Goal: Information Seeking & Learning: Understand process/instructions

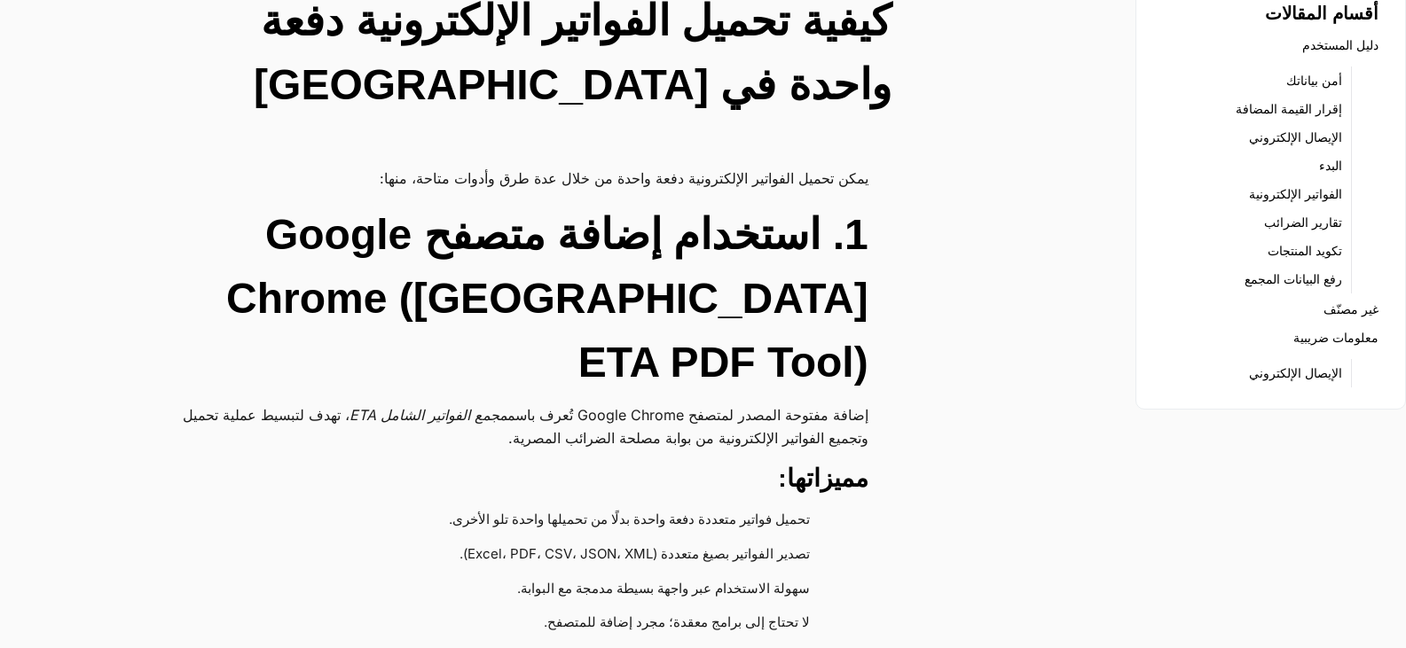
scroll to position [177, 0]
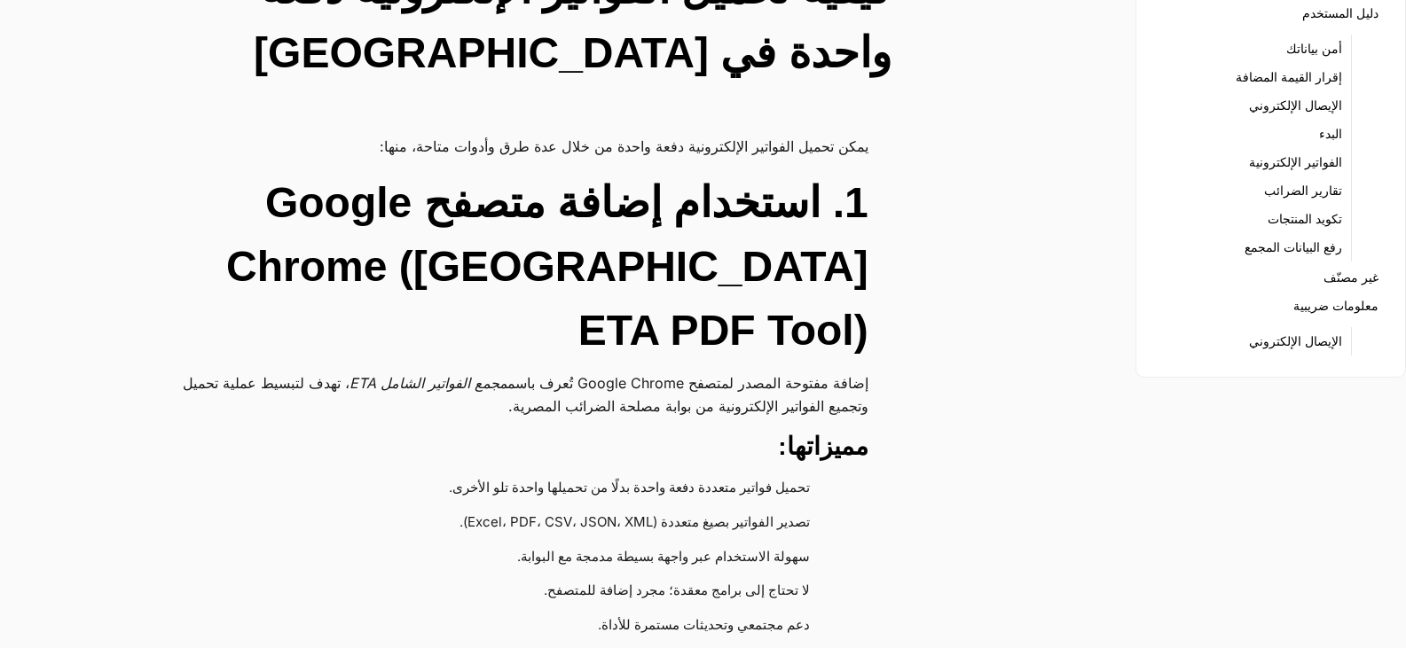
click at [696, 222] on h2 "1. استخدام إضافة متصفح Google Chrome ([GEOGRAPHIC_DATA] ETA PDF Tool)" at bounding box center [509, 267] width 719 height 192
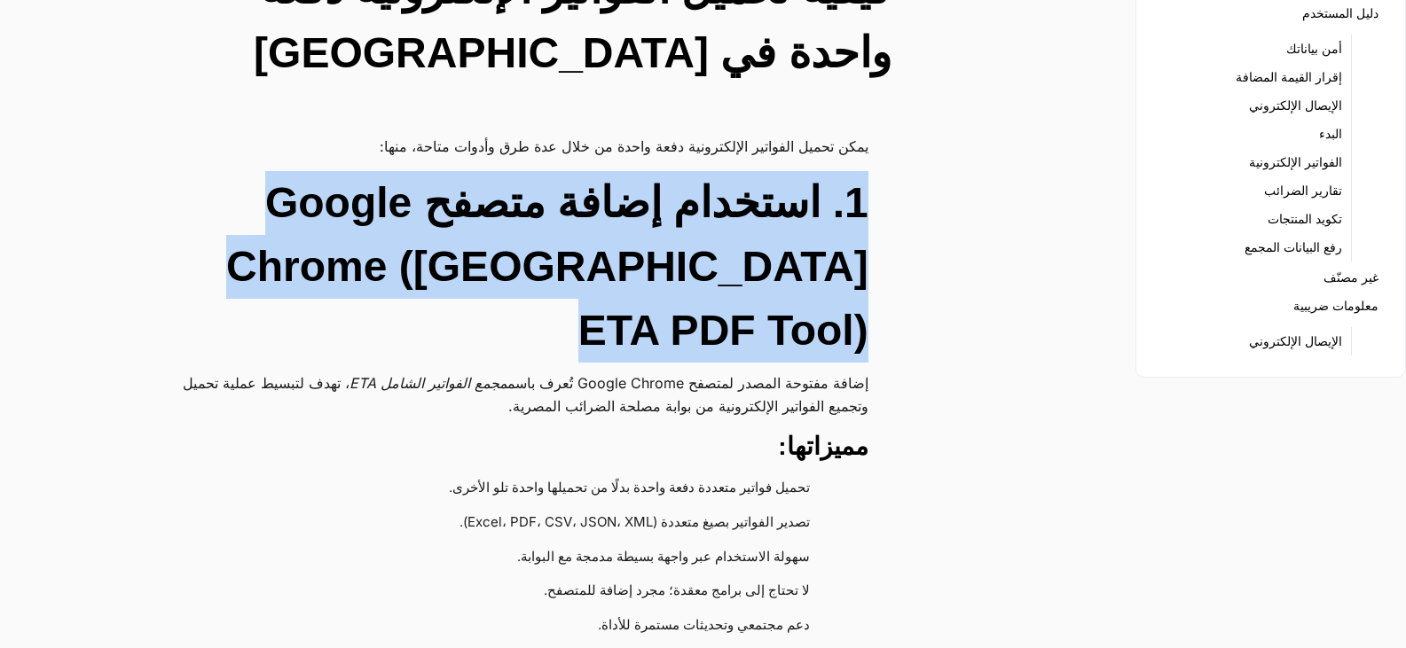
click at [696, 222] on h2 "1. استخدام إضافة متصفح Google Chrome ([GEOGRAPHIC_DATA] ETA PDF Tool)" at bounding box center [509, 267] width 719 height 192
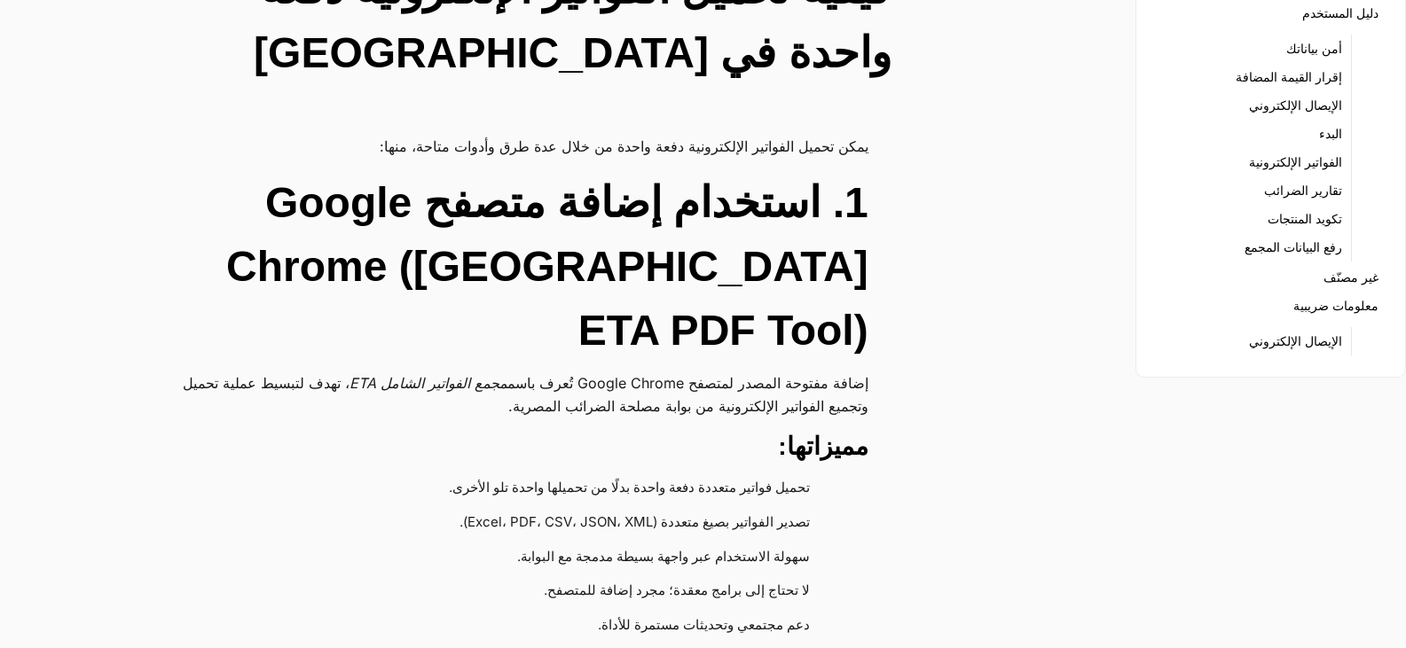
click at [687, 372] on p "إضافة مفتوحة المصدر لمتصفح Google Chrome تُعرف باسم مجمع الفواتير الشامل ETA ، …" at bounding box center [509, 395] width 719 height 46
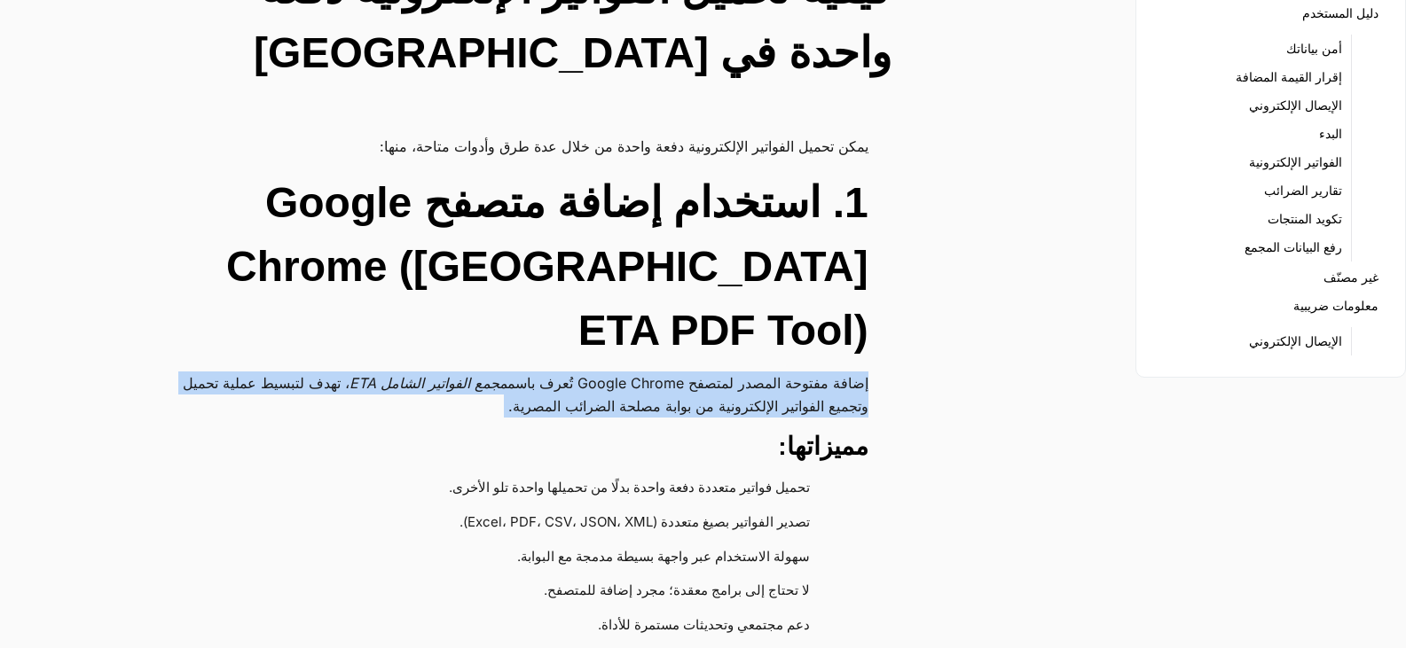
click at [687, 372] on p "إضافة مفتوحة المصدر لمتصفح Google Chrome تُعرف باسم مجمع الفواتير الشامل ETA ، …" at bounding box center [509, 395] width 719 height 46
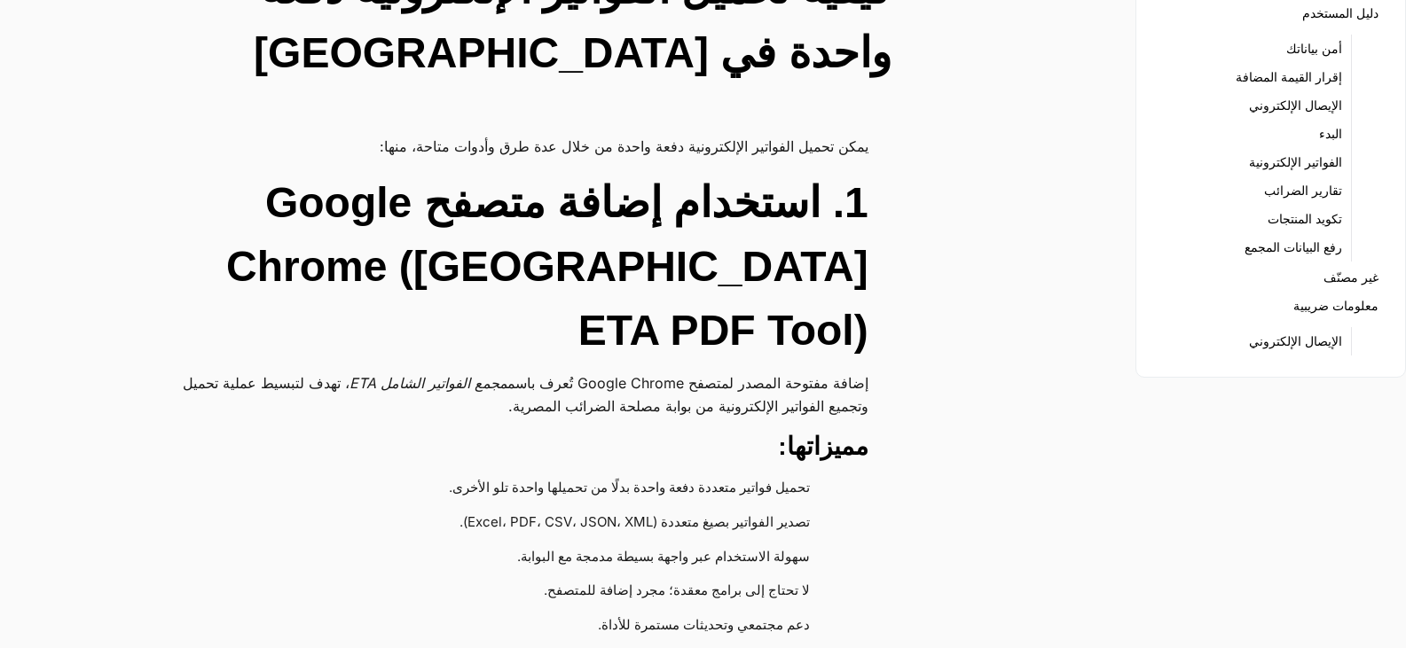
click at [684, 372] on p "إضافة مفتوحة المصدر لمتصفح Google Chrome تُعرف باسم مجمع الفواتير الشامل ETA ، …" at bounding box center [509, 395] width 719 height 46
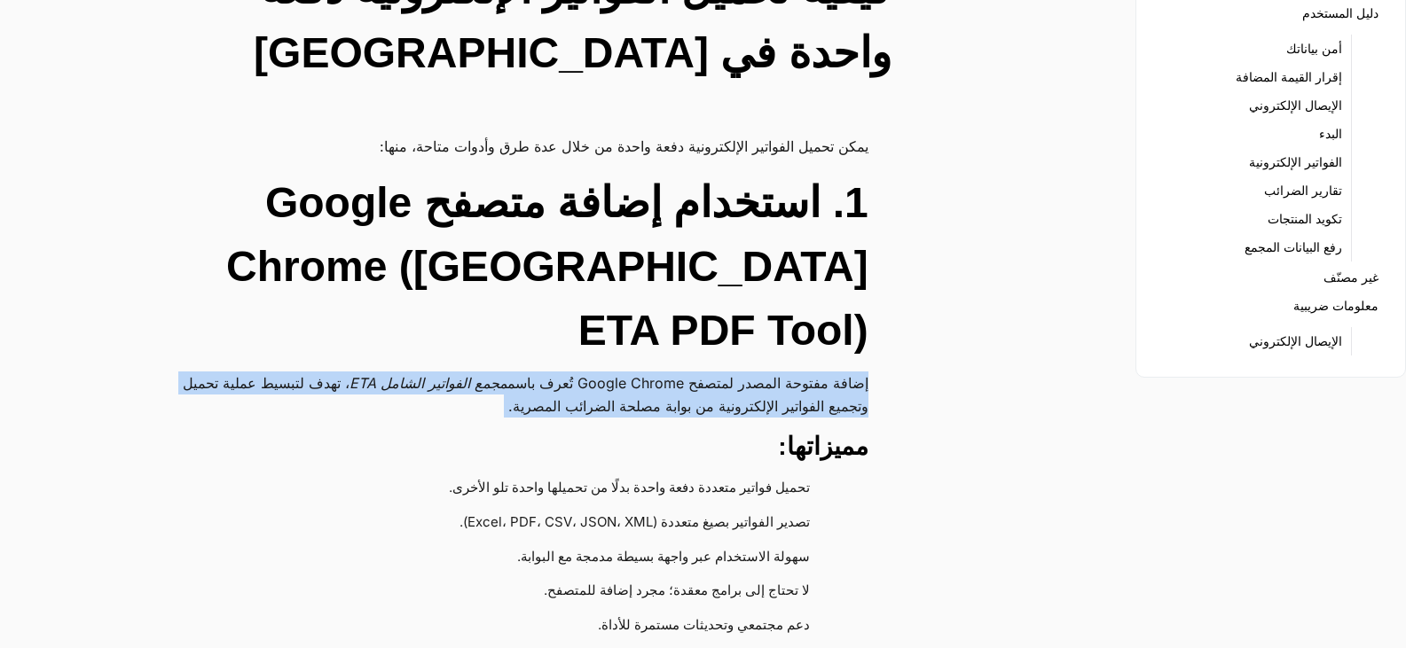
click at [684, 372] on p "إضافة مفتوحة المصدر لمتصفح Google Chrome تُعرف باسم مجمع الفواتير الشامل ETA ، …" at bounding box center [509, 395] width 719 height 46
click at [683, 372] on p "إضافة مفتوحة المصدر لمتصفح Google Chrome تُعرف باسم مجمع الفواتير الشامل ETA ، …" at bounding box center [509, 395] width 719 height 46
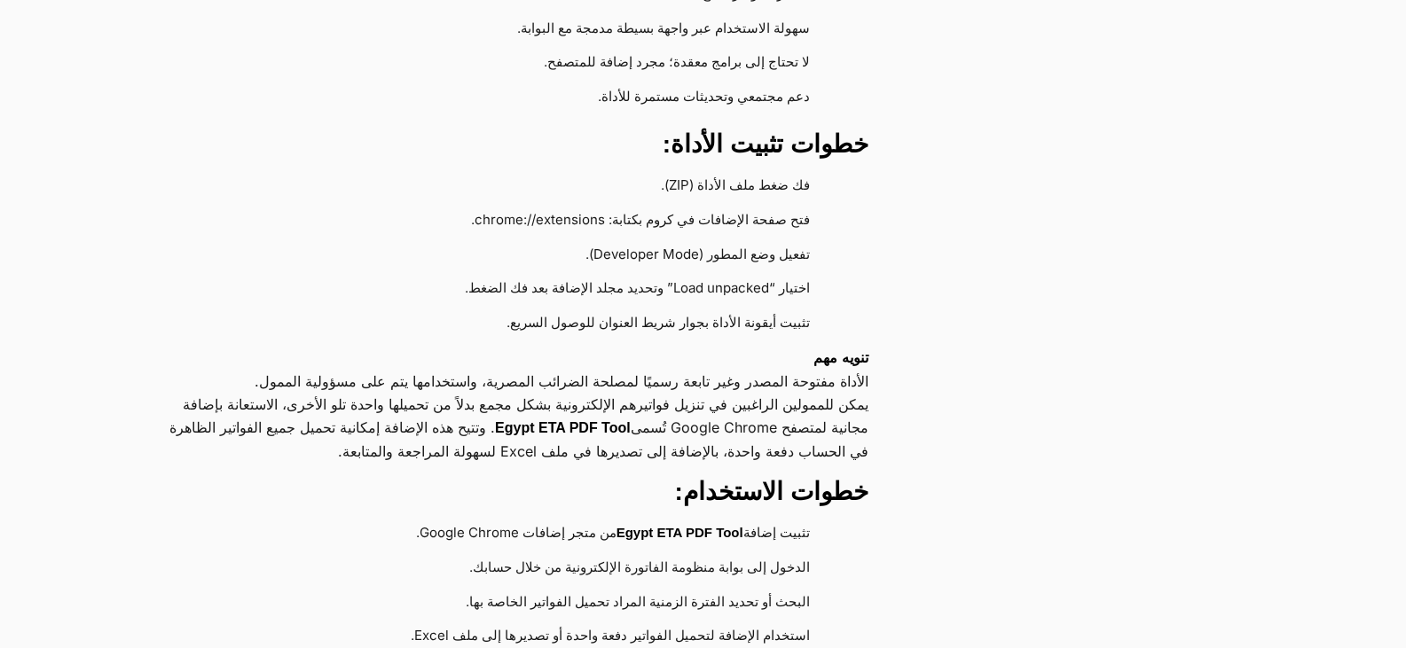
scroll to position [710, 0]
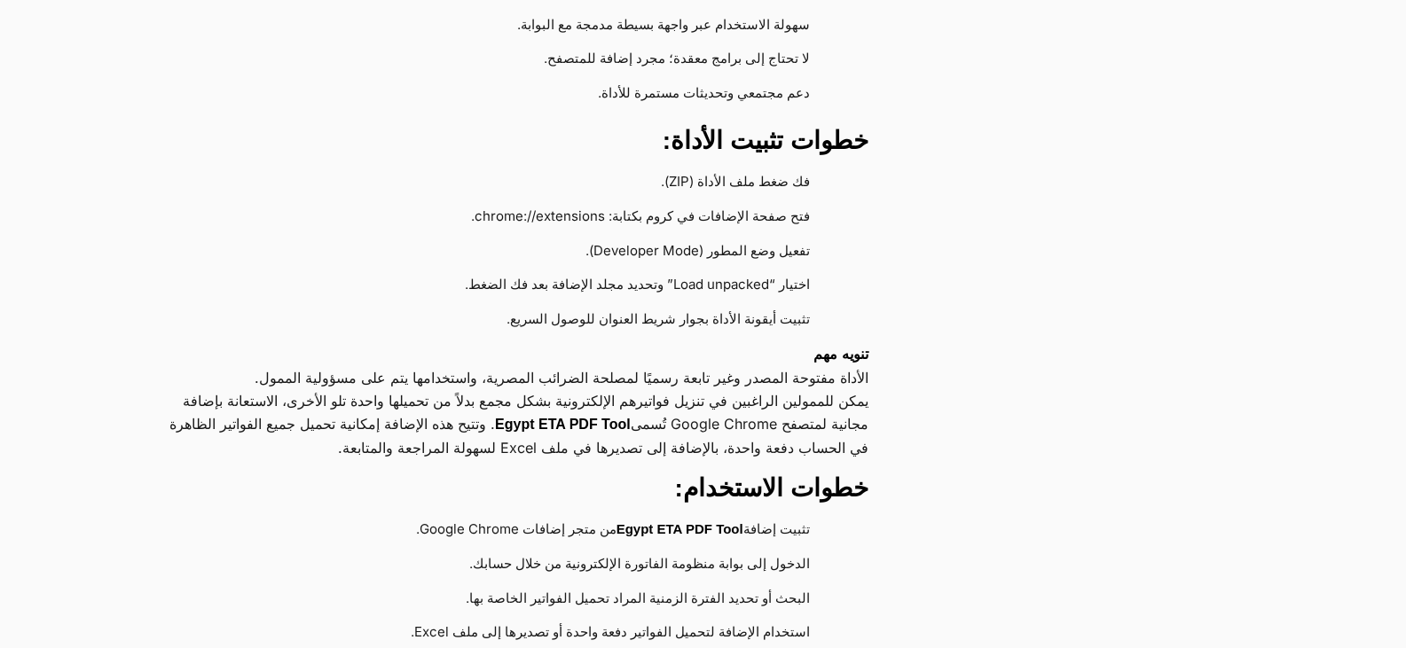
click at [707, 166] on li "فك ضغط ملف الأداة (ZIP)." at bounding box center [500, 183] width 665 height 35
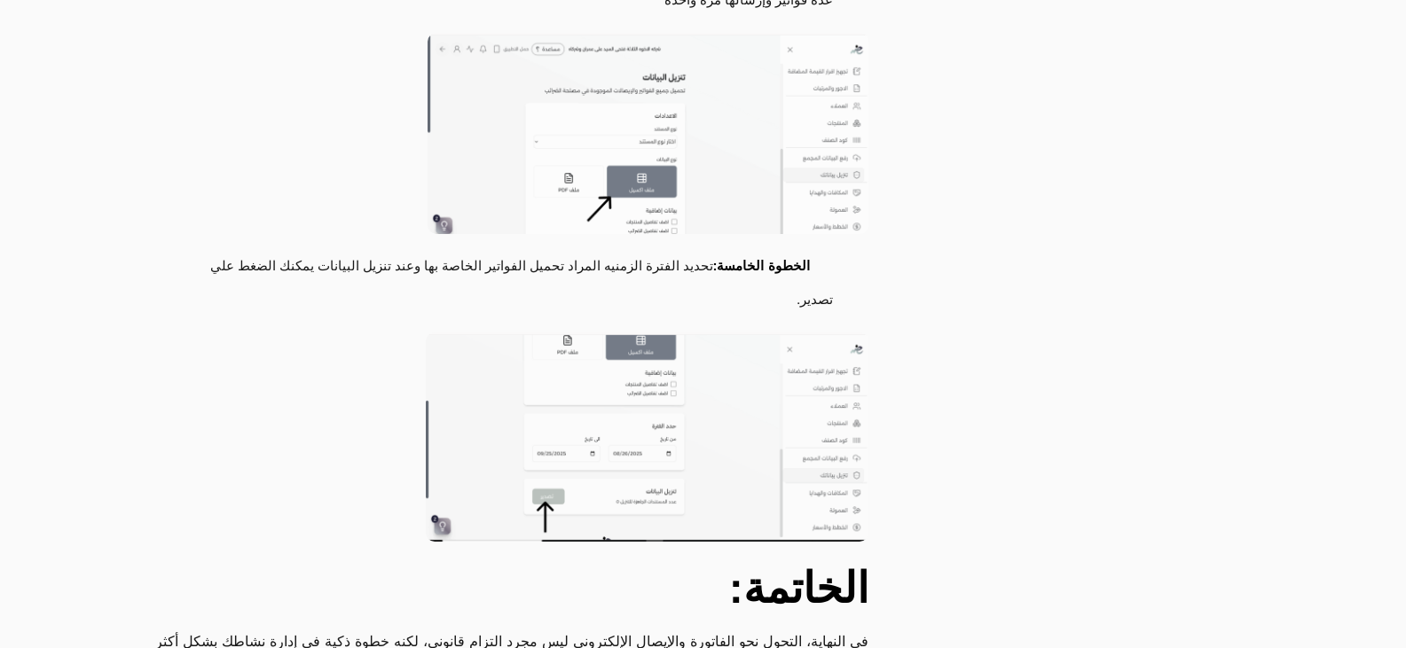
scroll to position [4702, 0]
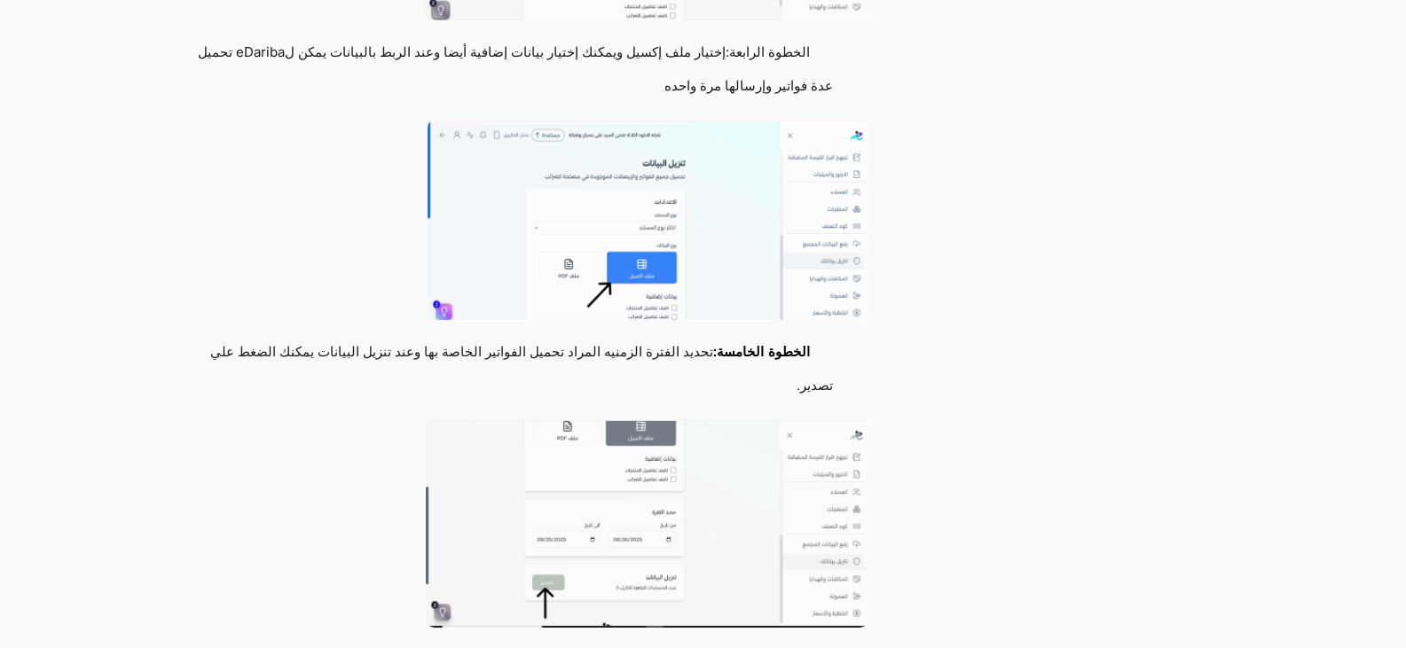
click at [656, 202] on img at bounding box center [648, 219] width 441 height 201
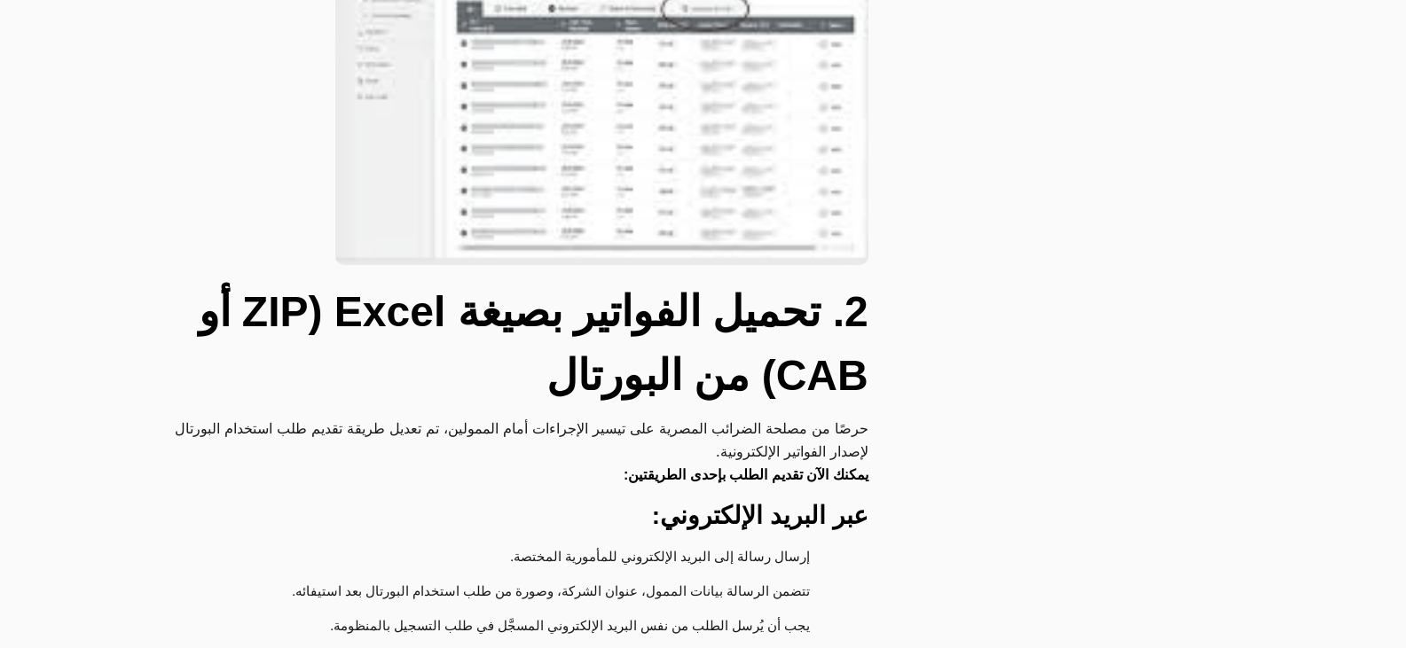
scroll to position [1686, 0]
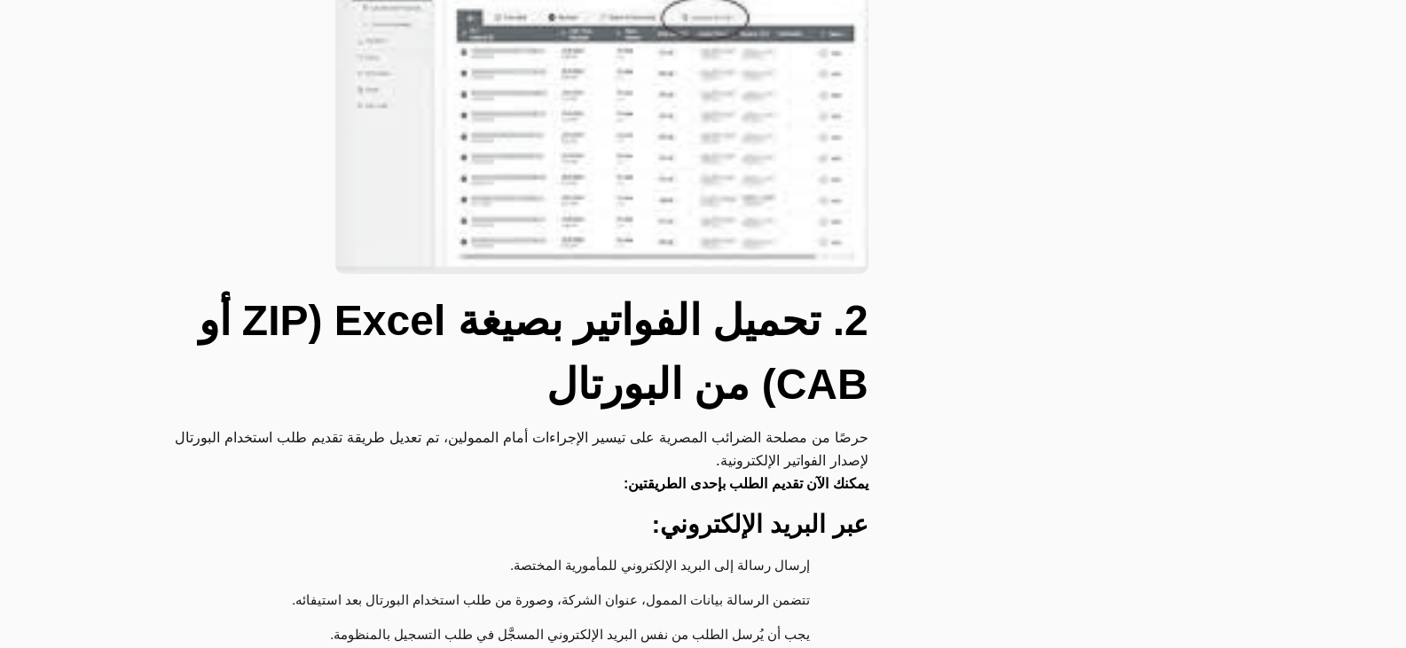
click at [655, 426] on p "حرصًا من مصلحة الضرائب المصرية على [PERSON_NAME] أمام الممولين، تم تعديل طريقة …" at bounding box center [509, 461] width 719 height 70
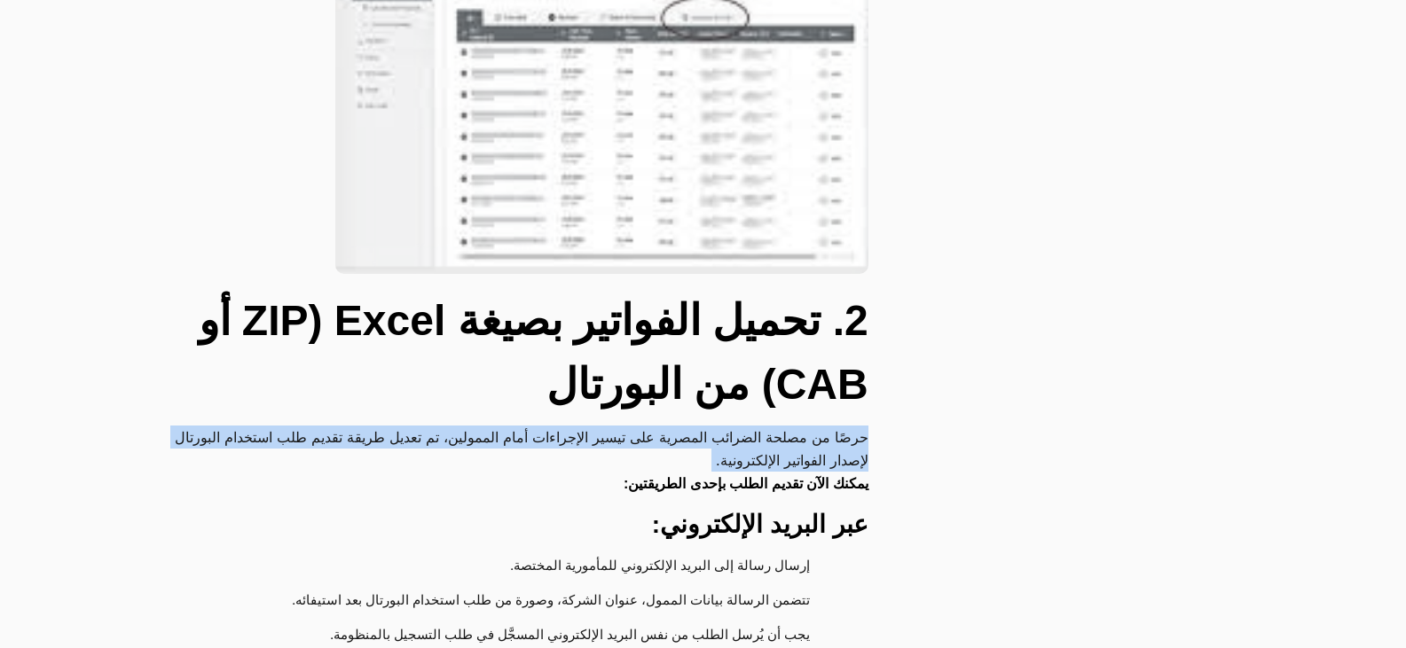
click at [655, 426] on p "حرصًا من مصلحة الضرائب المصرية على [PERSON_NAME] أمام الممولين، تم تعديل طريقة …" at bounding box center [509, 461] width 719 height 70
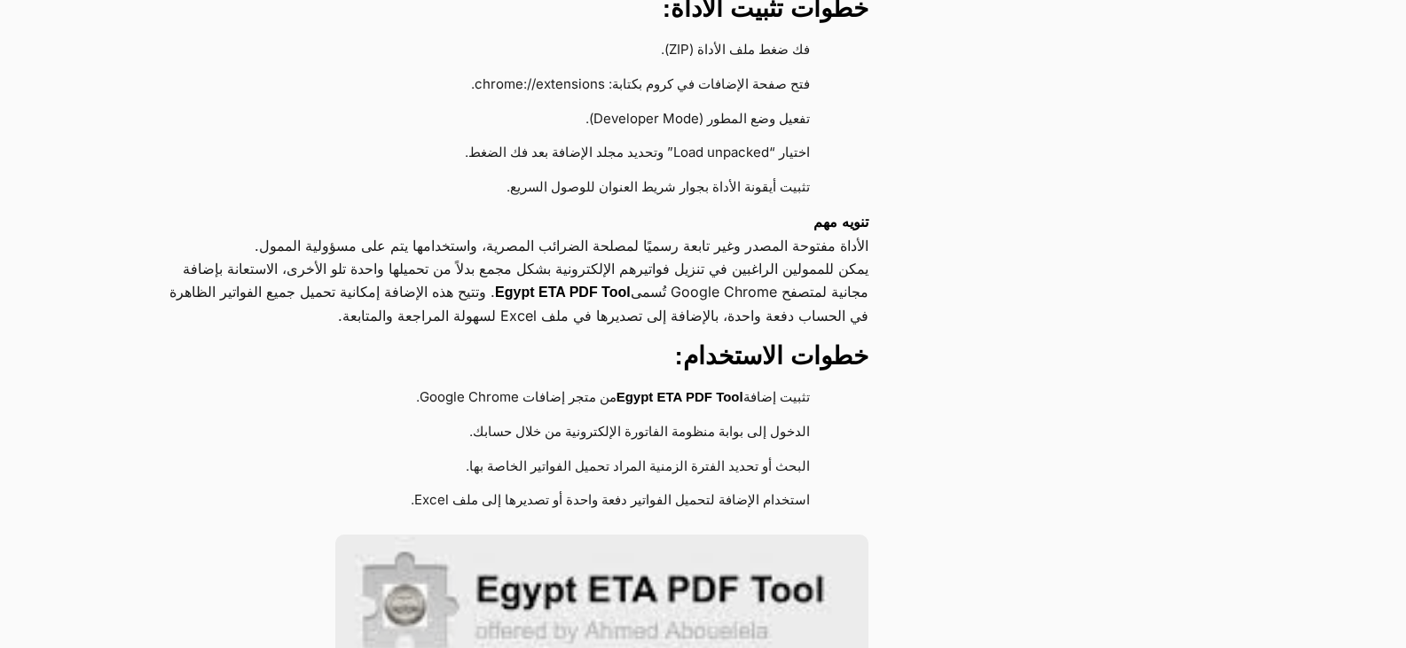
scroll to position [798, 0]
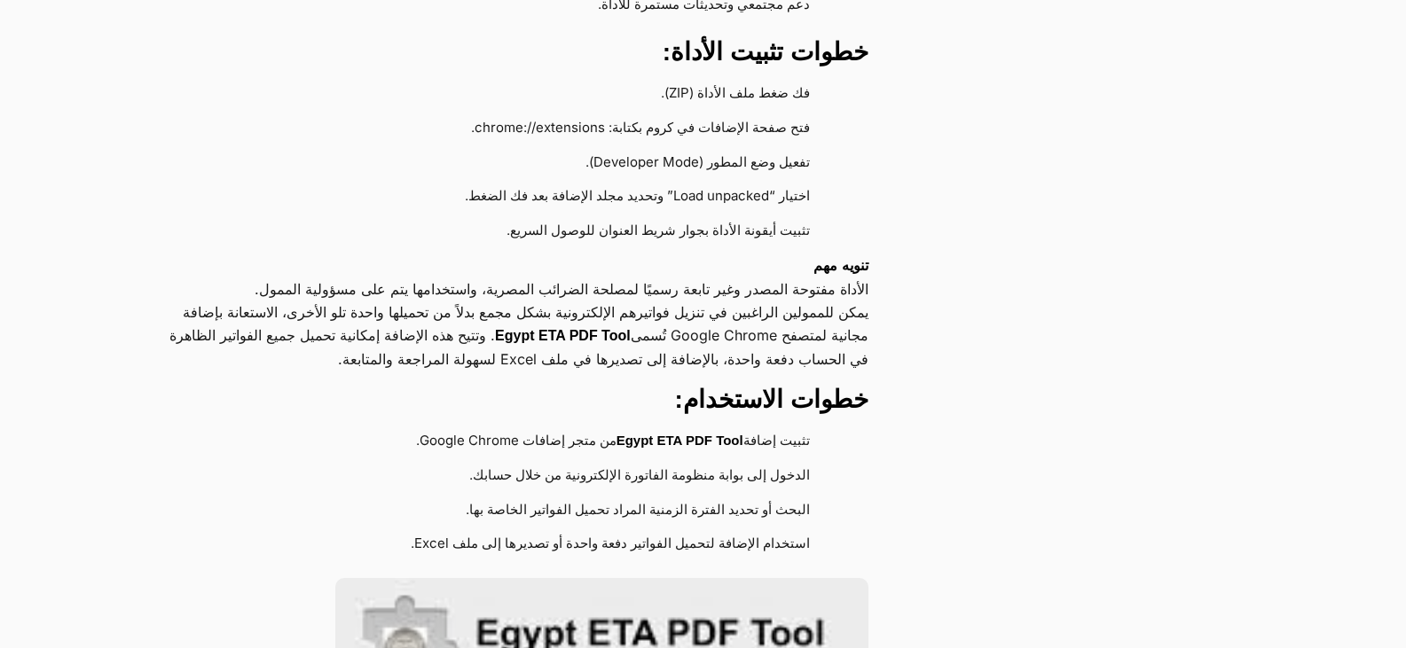
click at [684, 433] on strong "Egypt ETA PDF Tool" at bounding box center [680, 440] width 127 height 15
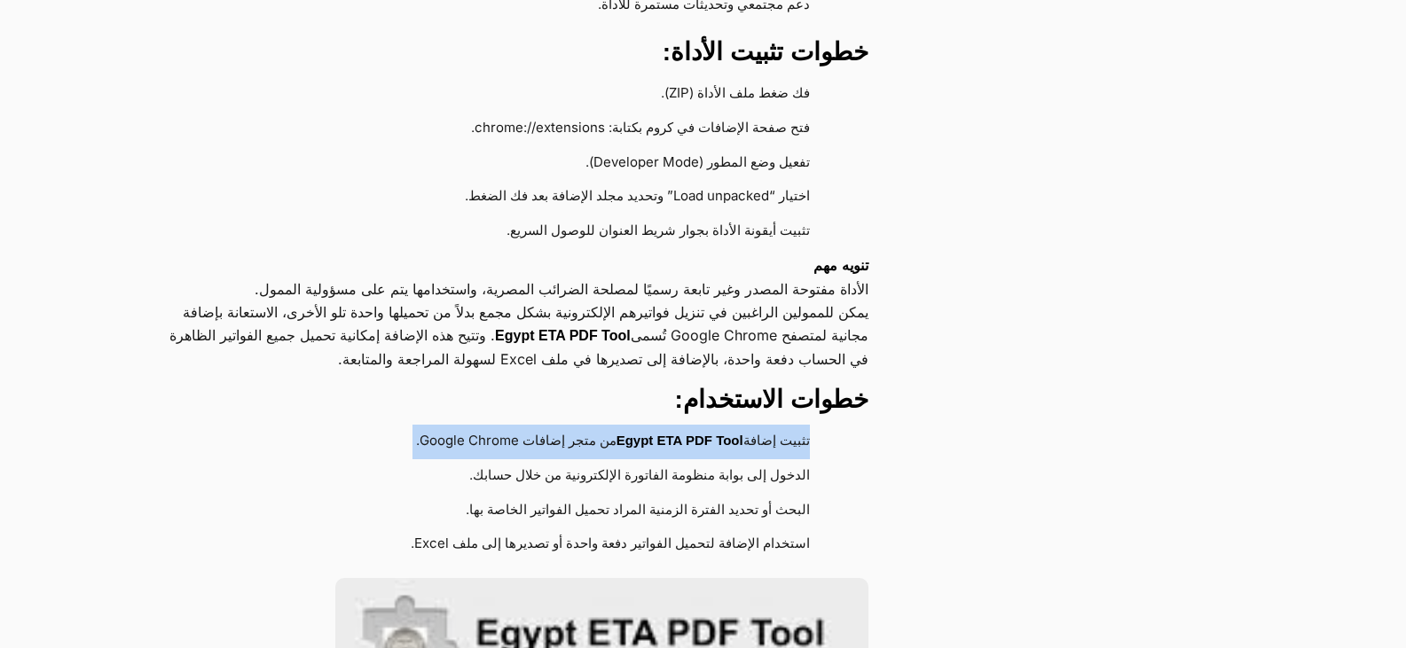
click at [684, 433] on strong "Egypt ETA PDF Tool" at bounding box center [680, 440] width 127 height 15
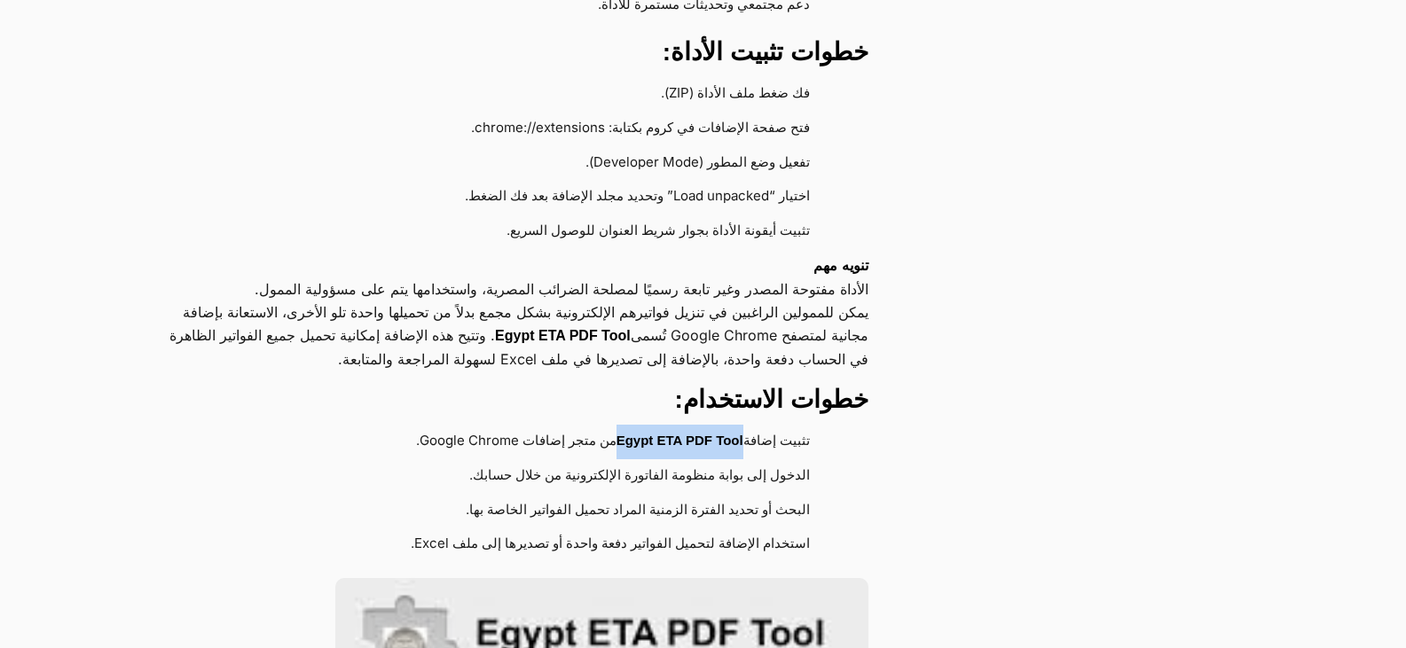
drag, startPoint x: 617, startPoint y: 370, endPoint x: 737, endPoint y: 384, distance: 121.5
click at [737, 425] on li "تثبيت إضافة Egypt ETA PDF Tool من متجر إضافات Google Chrome." at bounding box center [500, 442] width 665 height 35
copy strong "Egypt ETA PDF Tool"
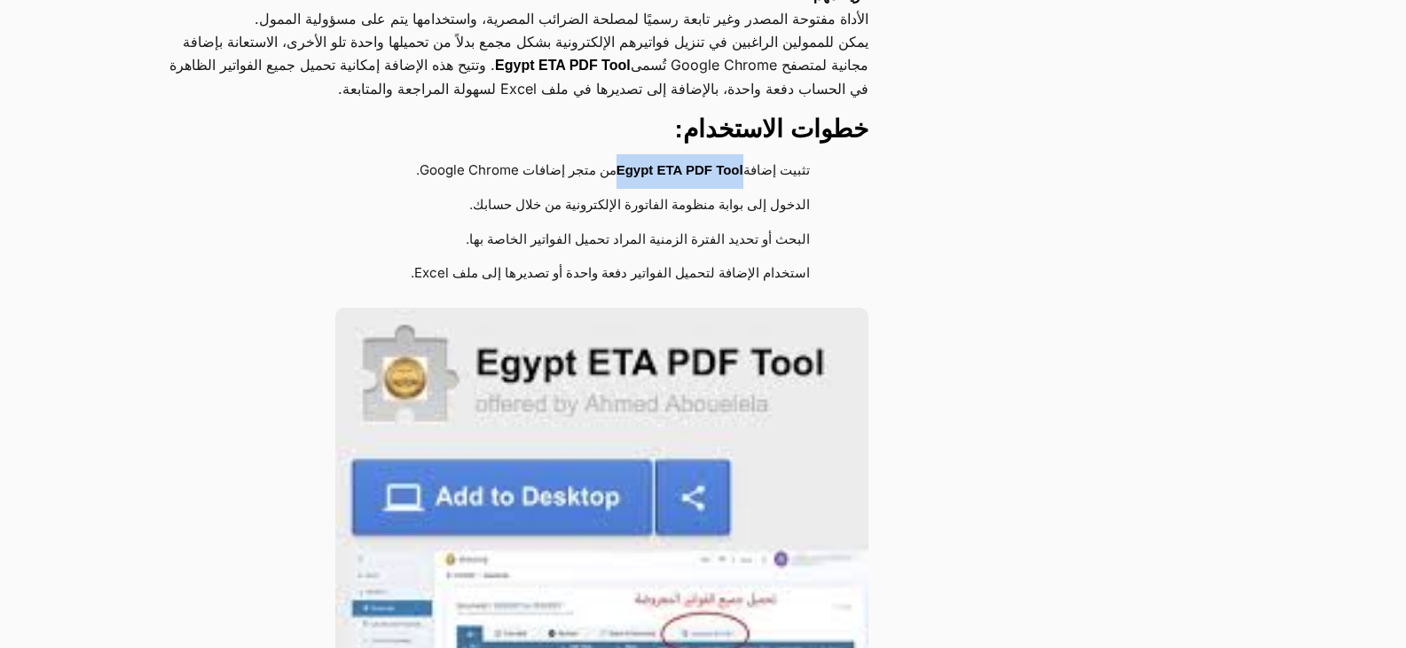
scroll to position [1153, 0]
